Goal: Check status

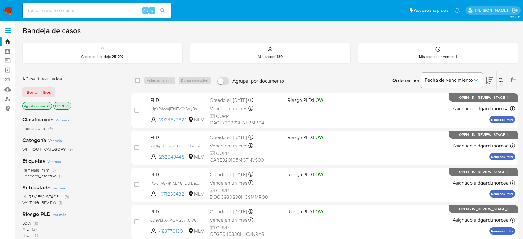
drag, startPoint x: 499, startPoint y: 79, endPoint x: 488, endPoint y: 88, distance: 13.9
click at [499, 79] on icon at bounding box center [500, 80] width 5 height 5
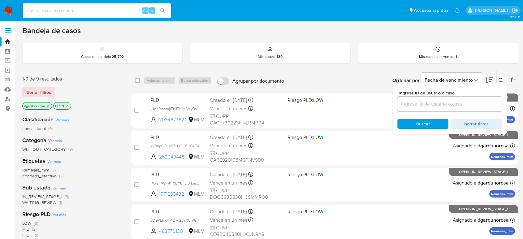
click at [454, 98] on div at bounding box center [449, 104] width 105 height 15
click at [455, 102] on input at bounding box center [449, 104] width 105 height 8
paste input "2034673624"
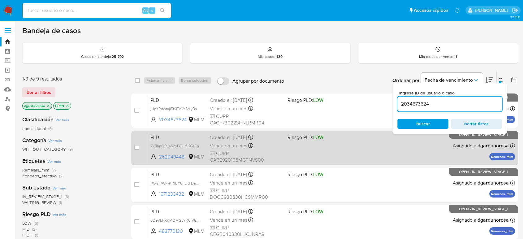
type input "2034673624"
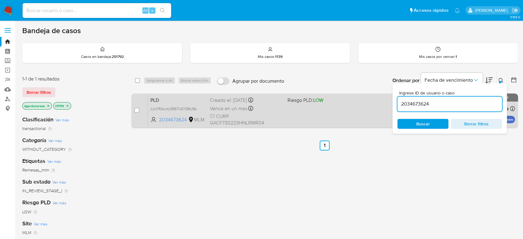
click at [312, 111] on div "PLD jlJnYRdwmjl5f9iTx6YSMyBs 2034673624 MLM Riesgo PLD: LOW Creado el: [DATE] C…" at bounding box center [331, 110] width 367 height 31
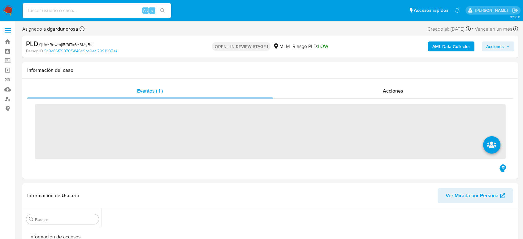
scroll to position [261, 0]
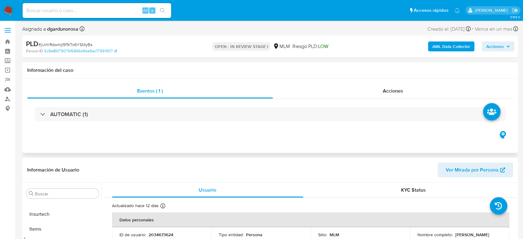
select select "10"
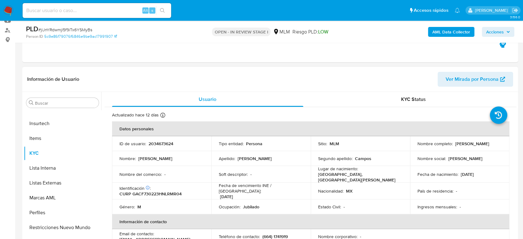
scroll to position [103, 0]
